Goal: Register for event/course

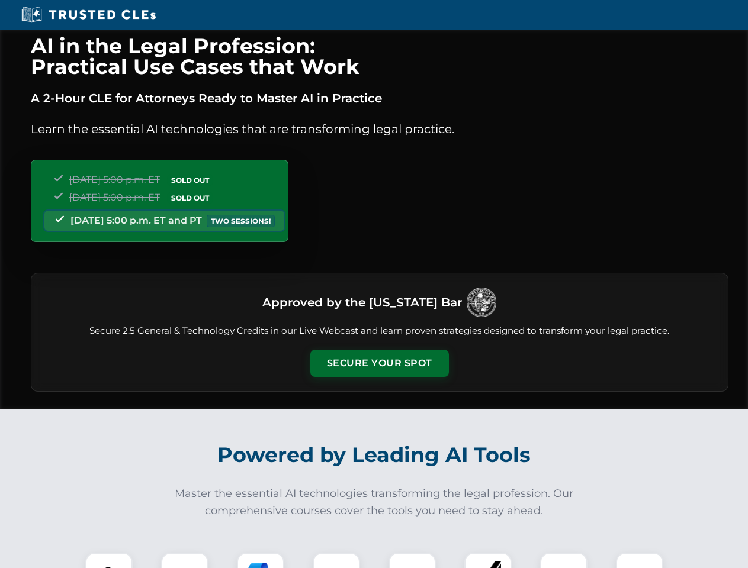
click at [379, 364] on button "Secure Your Spot" at bounding box center [379, 363] width 139 height 27
click at [109, 561] on img at bounding box center [109, 577] width 34 height 34
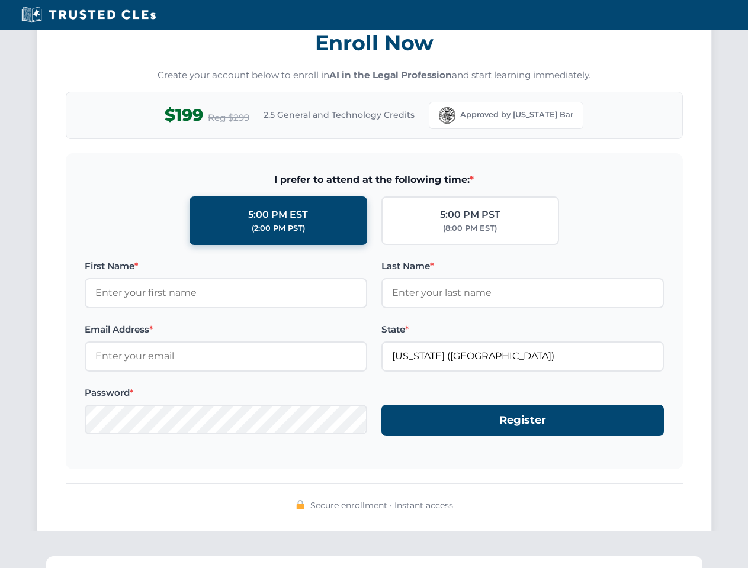
scroll to position [1162, 0]
